Goal: Information Seeking & Learning: Learn about a topic

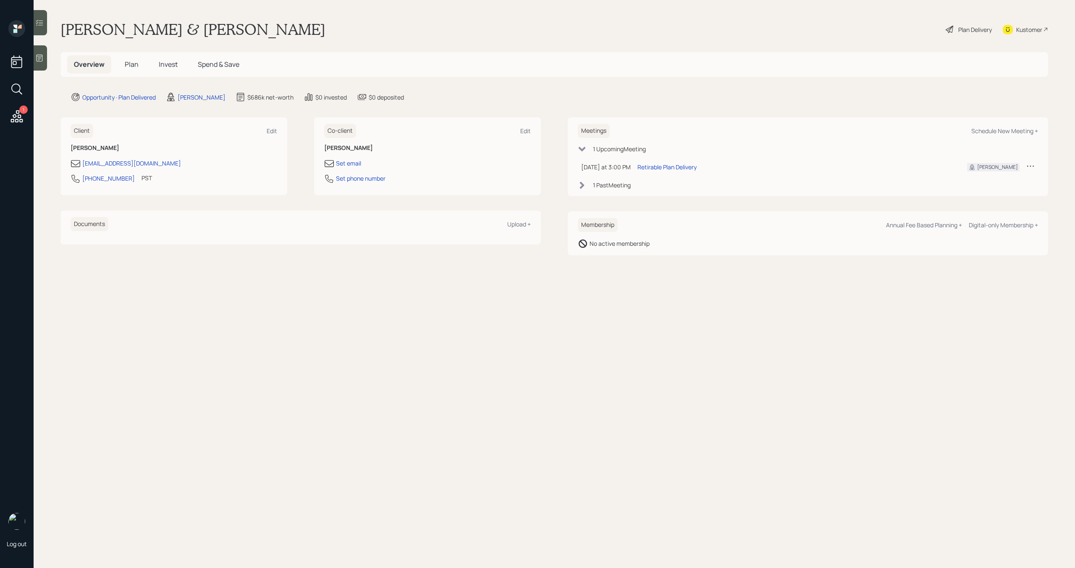
click at [130, 69] on h5 "Plan" at bounding box center [131, 64] width 27 height 18
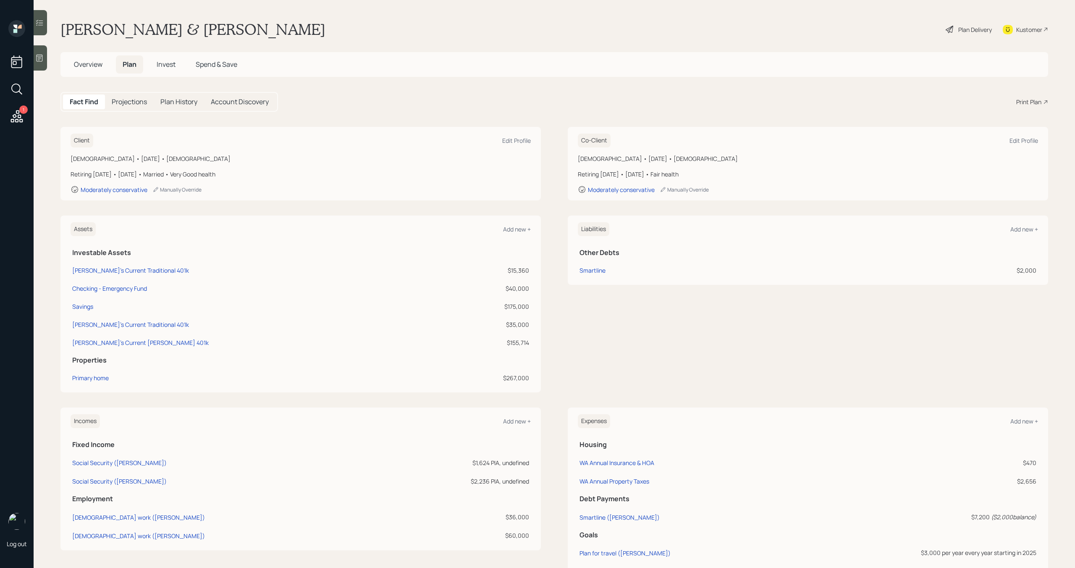
click at [168, 63] on span "Invest" at bounding box center [166, 64] width 19 height 9
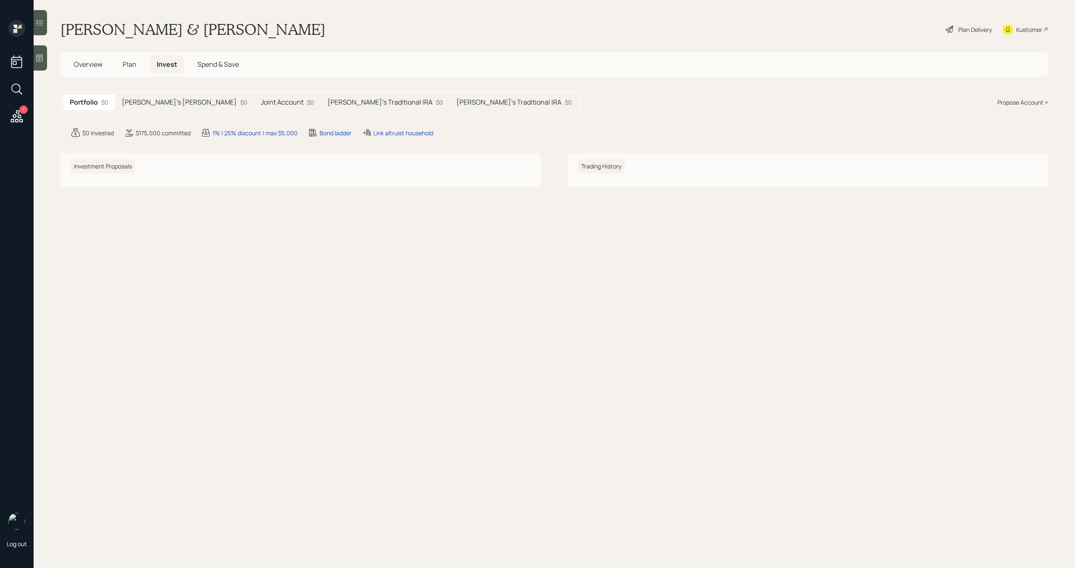
click at [167, 109] on div "[PERSON_NAME]'s [PERSON_NAME] $0" at bounding box center [184, 103] width 139 height 16
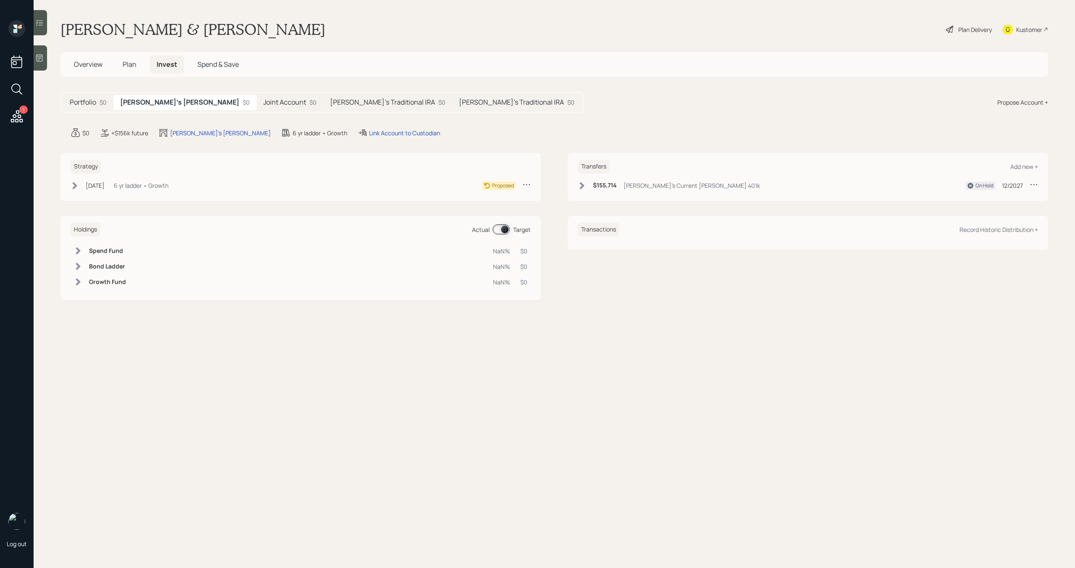
click at [263, 105] on h5 "Joint Account" at bounding box center [284, 102] width 43 height 8
click at [328, 104] on h5 "[PERSON_NAME]'s Traditional IRA" at bounding box center [380, 102] width 105 height 8
click at [460, 98] on h5 "[PERSON_NAME]'s Traditional IRA" at bounding box center [512, 102] width 105 height 8
click at [321, 100] on div "[PERSON_NAME]'s Traditional IRA $0" at bounding box center [383, 103] width 129 height 16
click at [155, 105] on h5 "[PERSON_NAME]'s [PERSON_NAME]" at bounding box center [177, 102] width 115 height 8
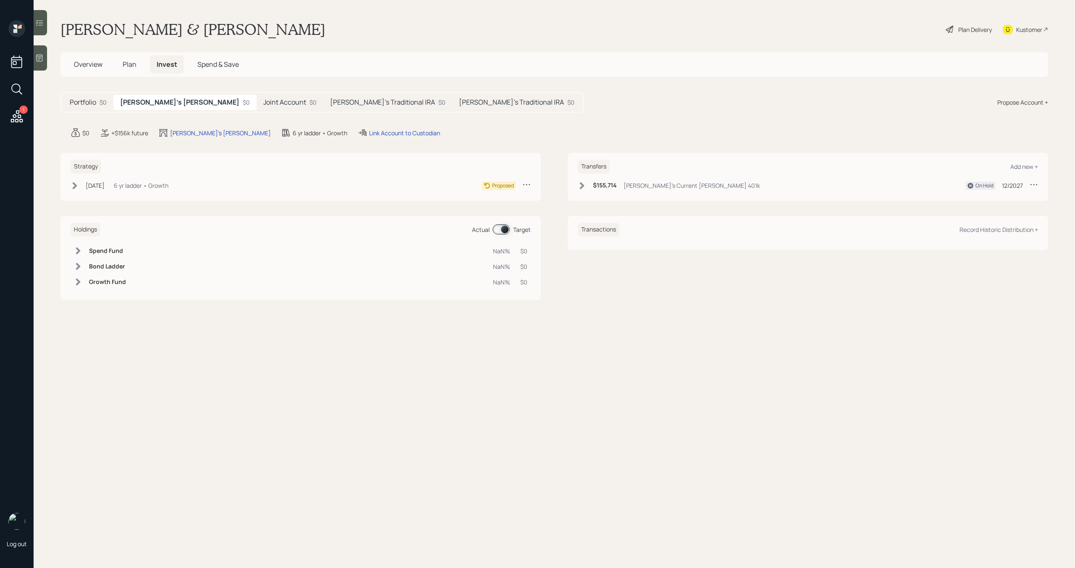
click at [263, 98] on h5 "Joint Account" at bounding box center [284, 102] width 43 height 8
click at [131, 66] on span "Plan" at bounding box center [130, 64] width 14 height 9
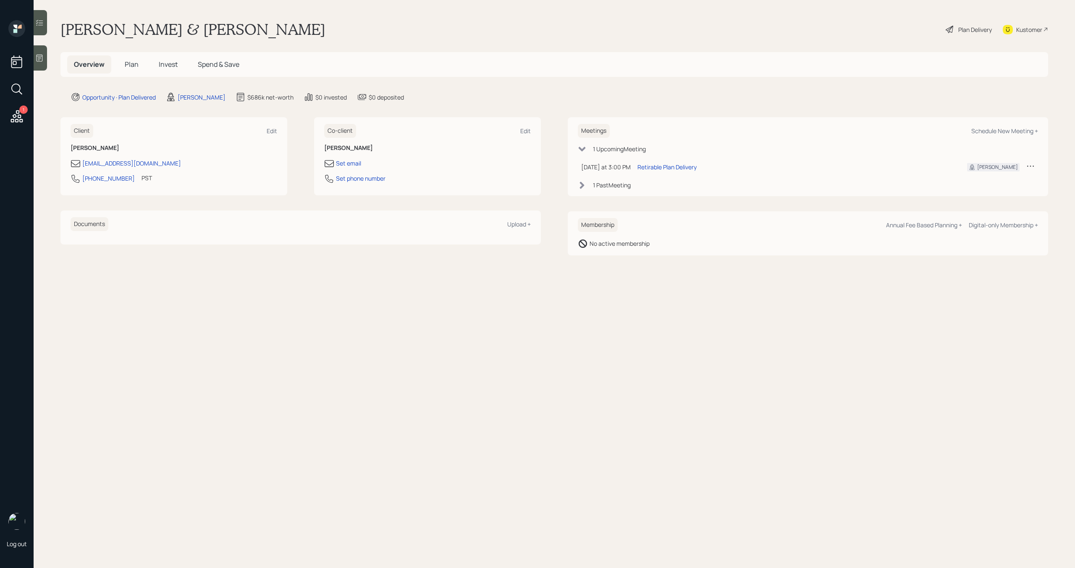
click at [45, 24] on div at bounding box center [40, 22] width 13 height 25
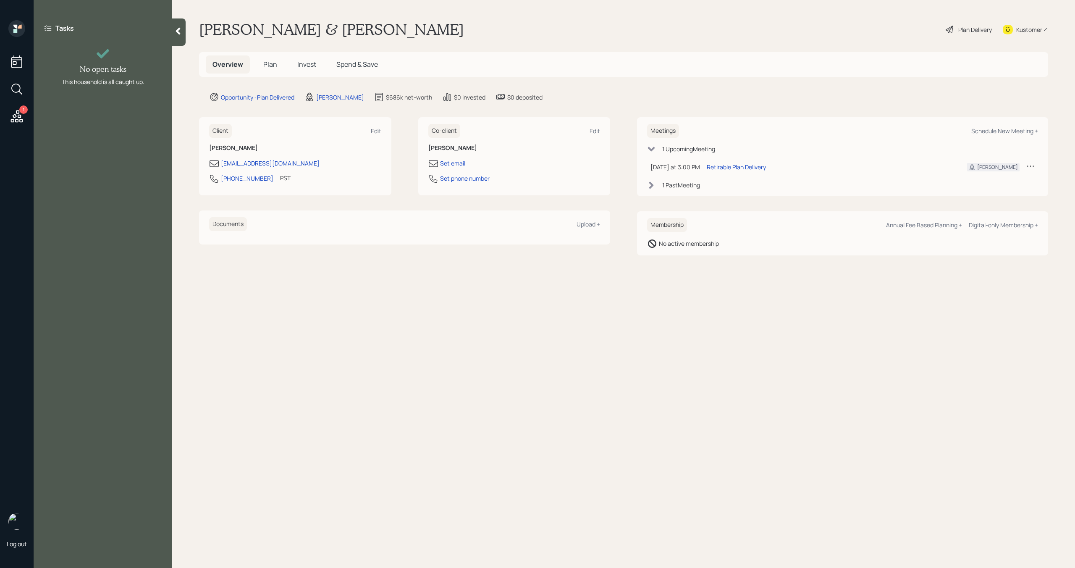
click at [15, 114] on icon at bounding box center [17, 116] width 12 height 12
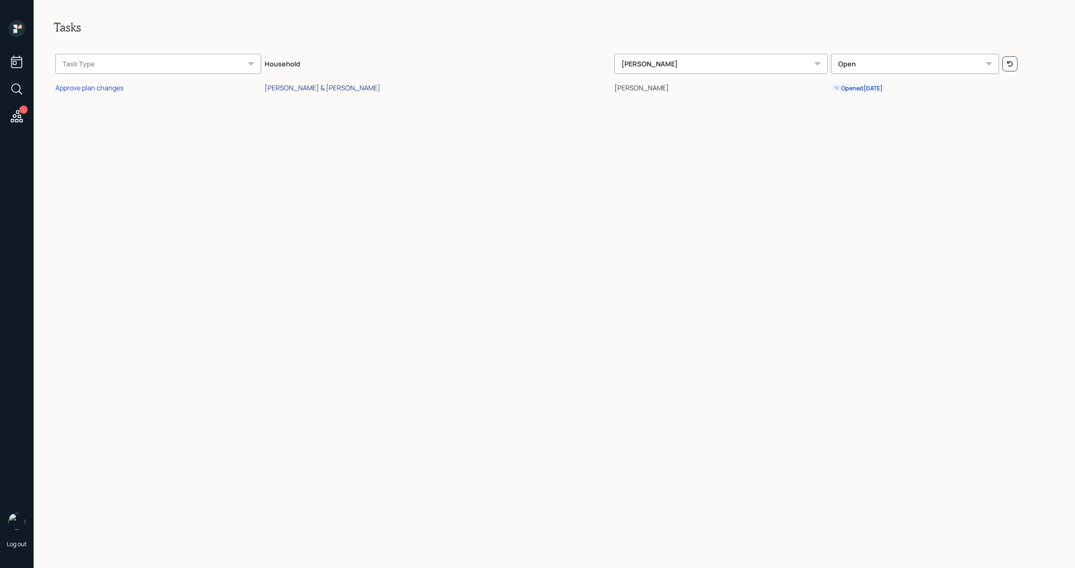
click at [344, 88] on div "[PERSON_NAME] & [PERSON_NAME]" at bounding box center [323, 87] width 116 height 9
